Goal: Contribute content

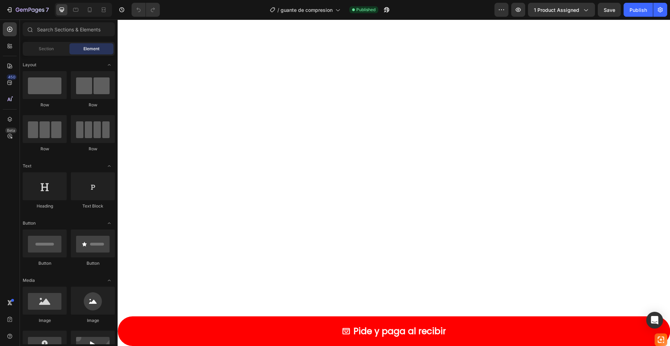
scroll to position [424, 0]
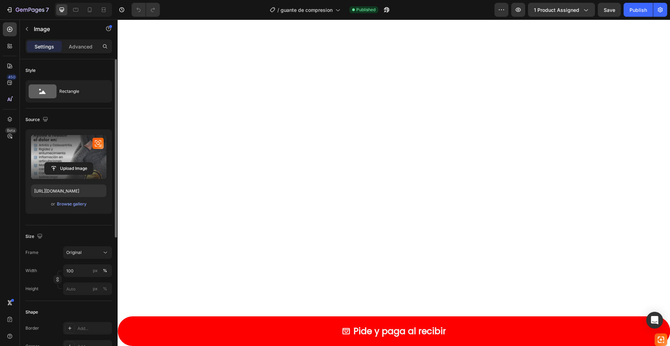
click at [67, 151] on label at bounding box center [68, 157] width 75 height 44
click at [67, 163] on input "file" at bounding box center [69, 169] width 48 height 12
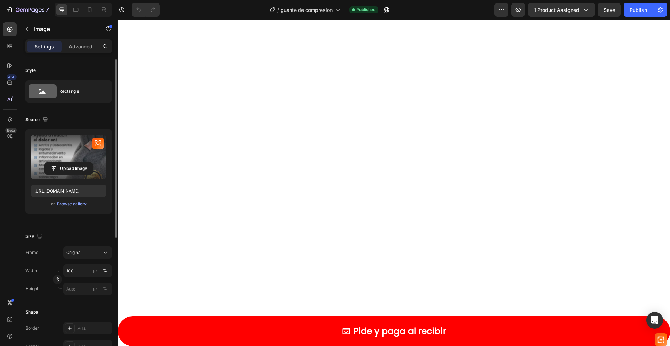
click at [68, 147] on label at bounding box center [68, 157] width 75 height 44
click at [68, 163] on input "file" at bounding box center [69, 169] width 48 height 12
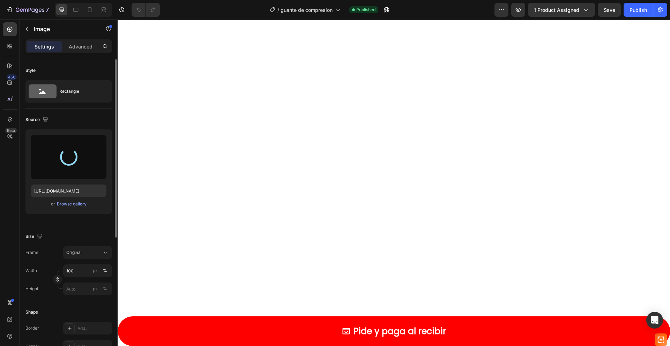
type input "[URL][DOMAIN_NAME]"
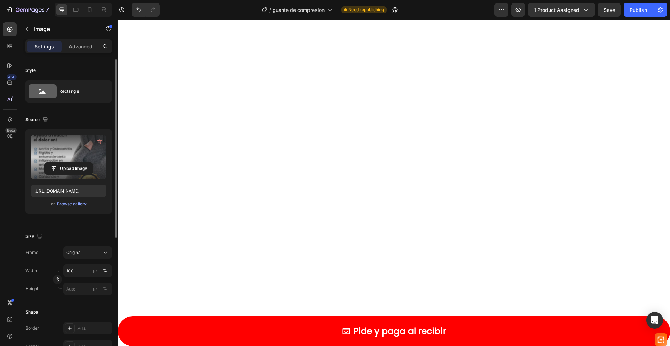
click at [637, 9] on div "Publish" at bounding box center [638, 9] width 17 height 7
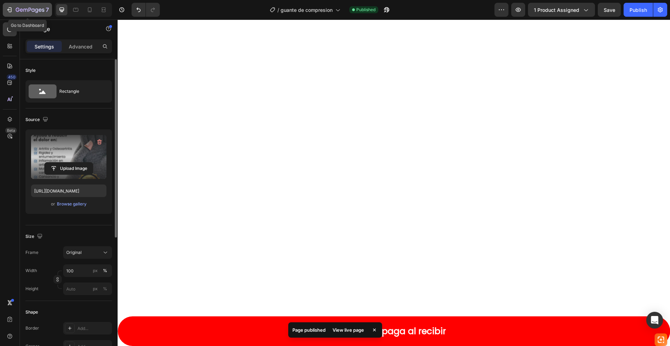
click at [35, 9] on icon "button" at bounding box center [30, 10] width 29 height 6
click at [30, 7] on icon "button" at bounding box center [30, 10] width 29 height 6
click at [30, 8] on icon "button" at bounding box center [30, 10] width 3 height 4
